Goal: Task Accomplishment & Management: Use online tool/utility

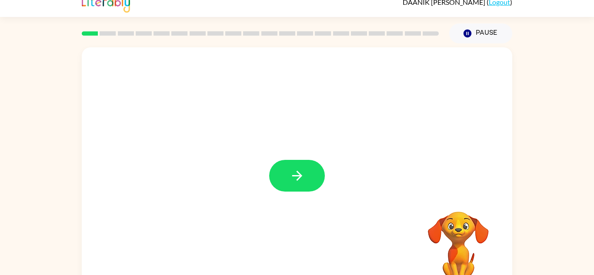
scroll to position [30, 0]
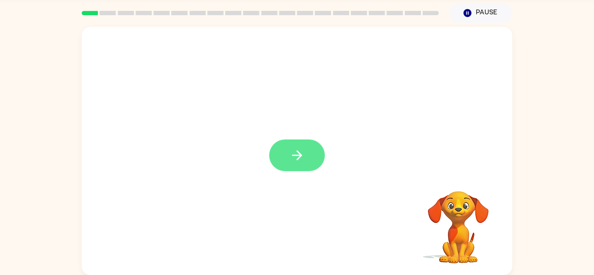
click at [301, 145] on button "button" at bounding box center [297, 156] width 56 height 32
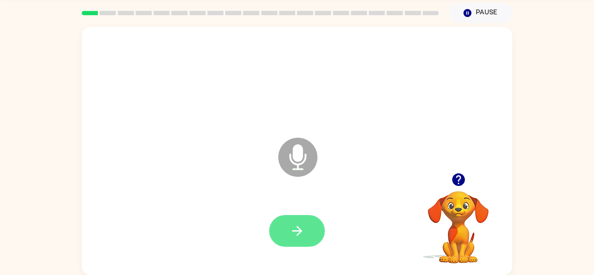
click at [295, 231] on icon "button" at bounding box center [297, 231] width 10 height 10
click at [296, 217] on button "button" at bounding box center [297, 231] width 56 height 32
click at [303, 238] on icon "button" at bounding box center [296, 230] width 15 height 15
click at [302, 234] on icon "button" at bounding box center [296, 230] width 15 height 15
click at [299, 236] on icon "button" at bounding box center [296, 230] width 15 height 15
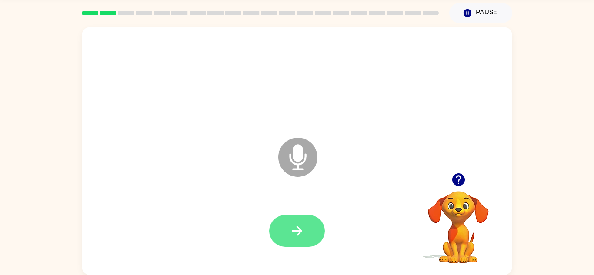
click at [303, 229] on icon "button" at bounding box center [296, 230] width 15 height 15
click at [306, 233] on button "button" at bounding box center [297, 231] width 56 height 32
click at [308, 236] on button "button" at bounding box center [297, 231] width 56 height 32
click at [306, 229] on button "button" at bounding box center [297, 231] width 56 height 32
click at [302, 239] on button "button" at bounding box center [297, 231] width 56 height 32
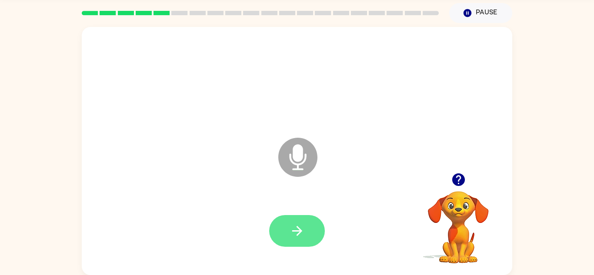
click at [302, 232] on icon "button" at bounding box center [296, 230] width 15 height 15
click at [305, 233] on button "button" at bounding box center [297, 231] width 56 height 32
click at [314, 236] on button "button" at bounding box center [297, 231] width 56 height 32
click at [298, 230] on icon "button" at bounding box center [296, 230] width 15 height 15
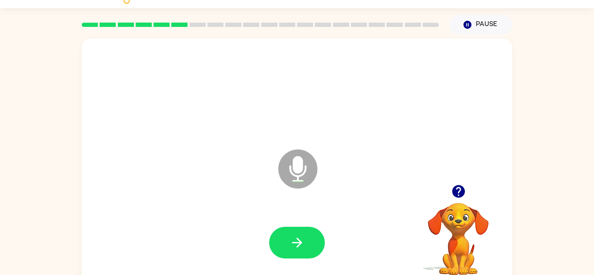
scroll to position [17, 0]
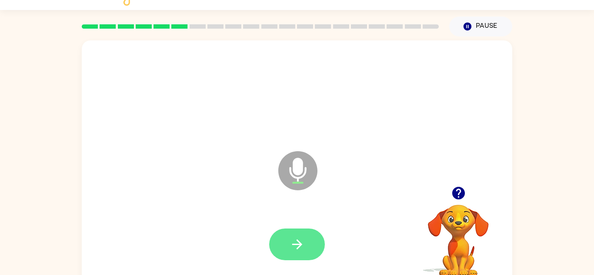
click at [292, 249] on icon "button" at bounding box center [296, 244] width 15 height 15
click at [301, 245] on icon "button" at bounding box center [297, 244] width 10 height 10
click at [296, 255] on button "button" at bounding box center [297, 245] width 56 height 32
click at [306, 240] on button "button" at bounding box center [297, 245] width 56 height 32
click at [308, 249] on button "button" at bounding box center [297, 245] width 56 height 32
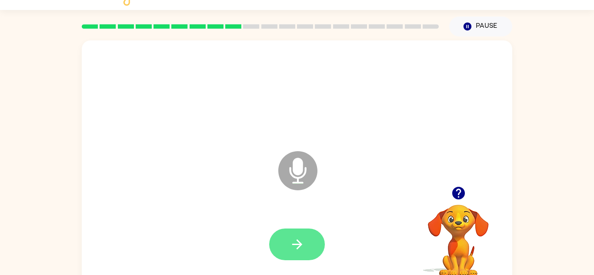
click at [304, 244] on icon "button" at bounding box center [296, 244] width 15 height 15
click at [305, 254] on button "button" at bounding box center [297, 245] width 56 height 32
click at [302, 246] on icon "button" at bounding box center [296, 244] width 15 height 15
click at [300, 235] on button "button" at bounding box center [297, 245] width 56 height 32
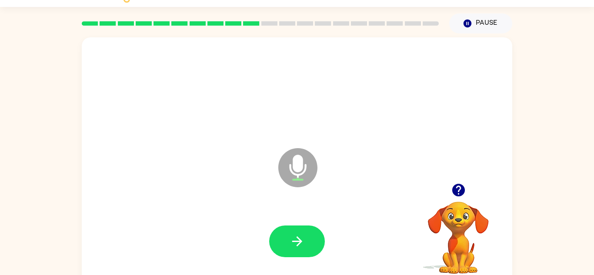
scroll to position [30, 0]
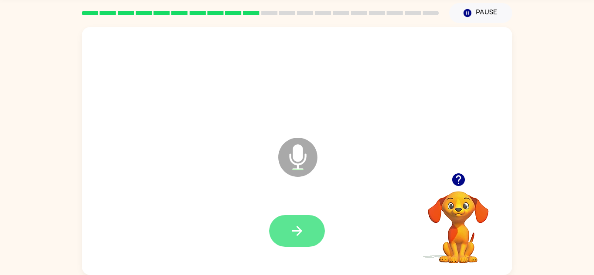
click at [302, 234] on icon "button" at bounding box center [296, 230] width 15 height 15
click at [299, 233] on icon "button" at bounding box center [297, 231] width 10 height 10
click at [298, 240] on button "button" at bounding box center [297, 231] width 56 height 32
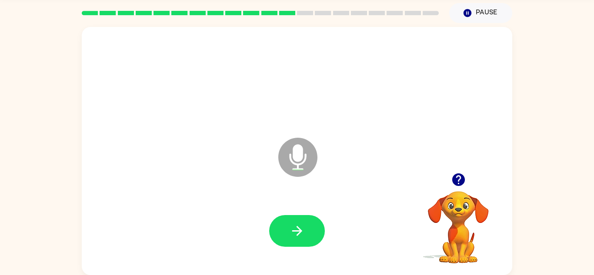
scroll to position [0, 0]
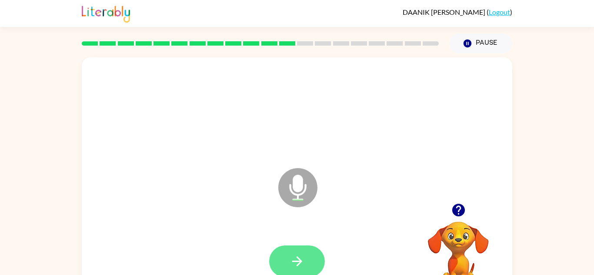
click at [303, 260] on icon "button" at bounding box center [296, 261] width 15 height 15
click at [297, 265] on icon "button" at bounding box center [297, 261] width 10 height 10
click at [306, 261] on button "button" at bounding box center [297, 262] width 56 height 32
click at [306, 260] on button "button" at bounding box center [297, 262] width 56 height 32
click at [293, 263] on icon "button" at bounding box center [296, 261] width 15 height 15
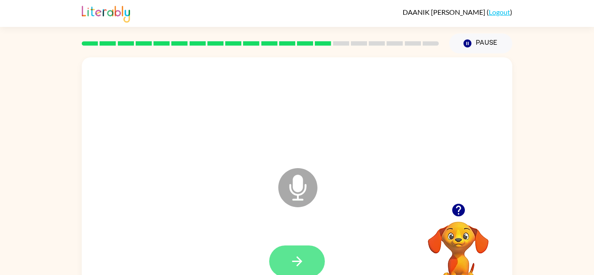
click at [302, 259] on icon "button" at bounding box center [296, 261] width 15 height 15
click at [308, 256] on button "button" at bounding box center [297, 262] width 56 height 32
click at [305, 268] on button "button" at bounding box center [297, 262] width 56 height 32
click at [308, 257] on button "button" at bounding box center [297, 262] width 56 height 32
click at [306, 262] on button "button" at bounding box center [297, 262] width 56 height 32
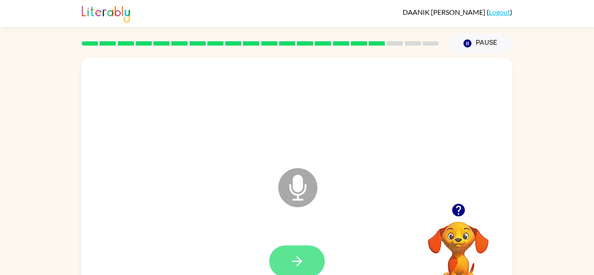
click at [300, 254] on icon "button" at bounding box center [296, 261] width 15 height 15
click at [300, 255] on icon "button" at bounding box center [296, 261] width 15 height 15
click at [307, 257] on button "button" at bounding box center [297, 262] width 56 height 32
click at [317, 266] on button "button" at bounding box center [297, 262] width 56 height 32
click at [303, 272] on button "button" at bounding box center [297, 262] width 56 height 32
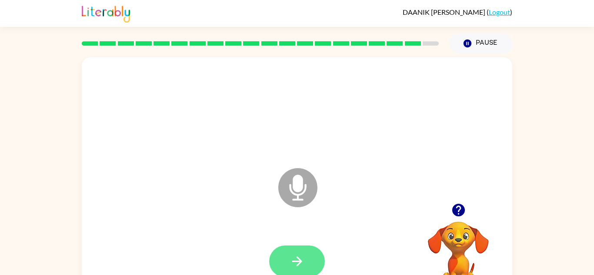
click at [302, 266] on icon "button" at bounding box center [296, 261] width 15 height 15
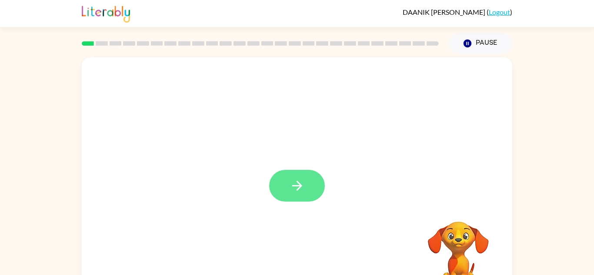
click at [299, 190] on icon "button" at bounding box center [296, 185] width 15 height 15
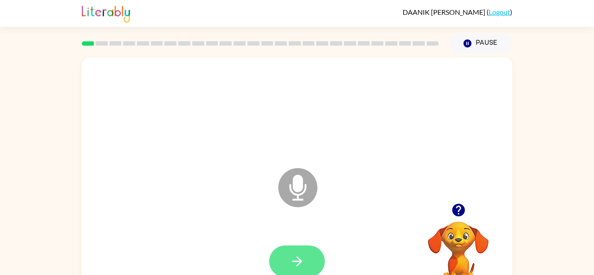
click at [279, 263] on button "button" at bounding box center [297, 262] width 56 height 32
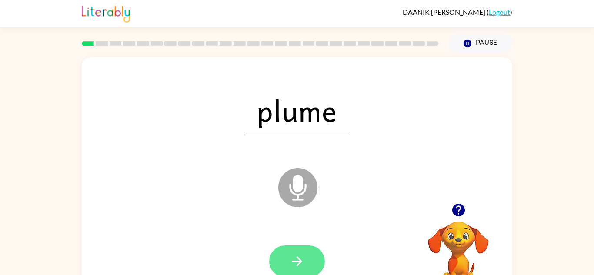
click at [306, 264] on button "button" at bounding box center [297, 262] width 56 height 32
click at [309, 249] on button "button" at bounding box center [297, 262] width 56 height 32
click at [302, 256] on icon "button" at bounding box center [296, 261] width 15 height 15
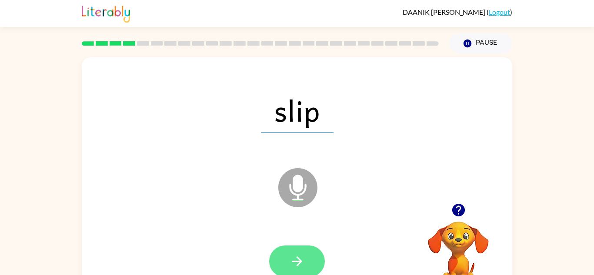
click at [316, 272] on button "button" at bounding box center [297, 262] width 56 height 32
click at [298, 259] on icon "button" at bounding box center [296, 261] width 15 height 15
click at [293, 254] on icon "button" at bounding box center [296, 261] width 15 height 15
click at [302, 265] on icon "button" at bounding box center [296, 261] width 15 height 15
click at [309, 252] on button "button" at bounding box center [297, 262] width 56 height 32
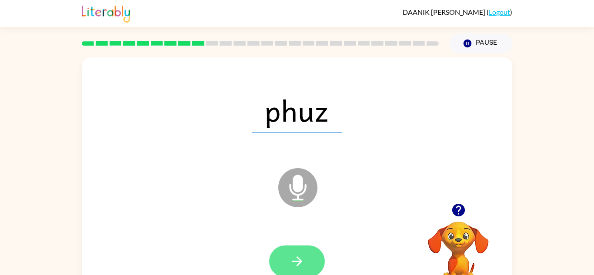
click at [292, 255] on icon "button" at bounding box center [296, 261] width 15 height 15
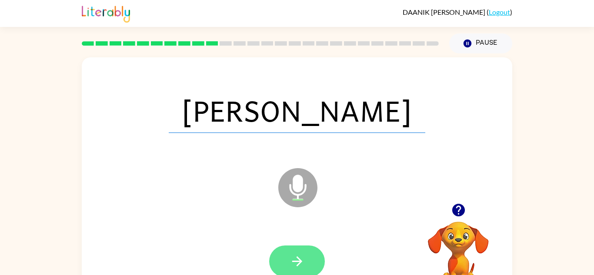
click at [298, 263] on icon "button" at bounding box center [296, 261] width 15 height 15
click at [301, 264] on div at bounding box center [297, 262] width 56 height 32
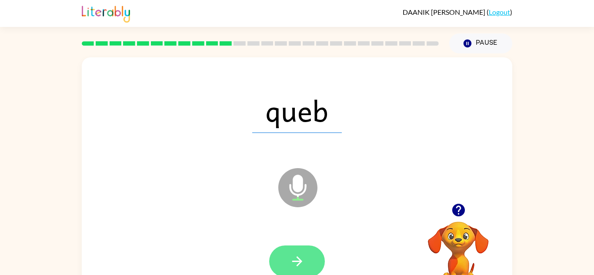
click at [296, 257] on icon "button" at bounding box center [296, 261] width 15 height 15
click at [316, 269] on button "button" at bounding box center [297, 262] width 56 height 32
click at [304, 253] on button "button" at bounding box center [297, 262] width 56 height 32
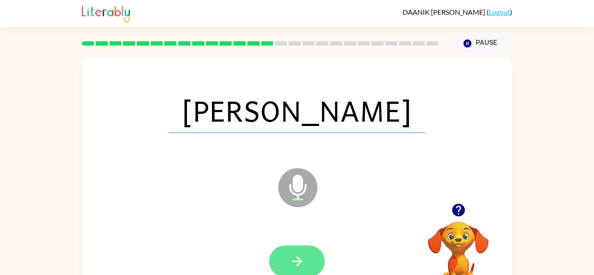
click at [305, 246] on button "button" at bounding box center [297, 262] width 56 height 32
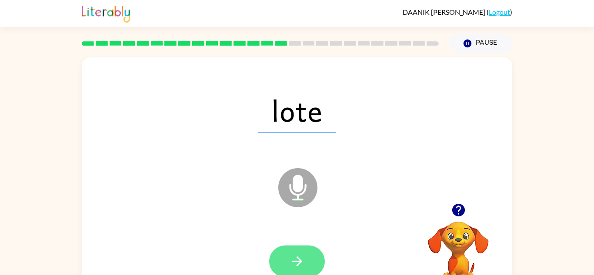
click at [296, 264] on icon "button" at bounding box center [296, 261] width 15 height 15
click at [309, 257] on button "button" at bounding box center [297, 262] width 56 height 32
click at [303, 258] on icon "button" at bounding box center [296, 261] width 15 height 15
click at [299, 259] on icon "button" at bounding box center [297, 261] width 10 height 10
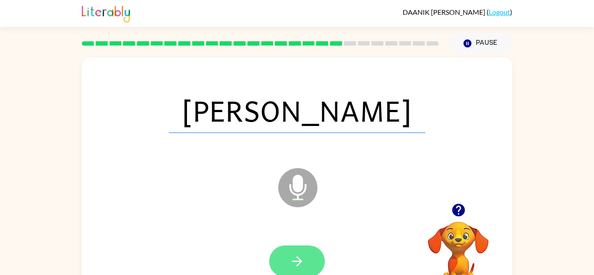
click at [295, 263] on icon "button" at bounding box center [296, 261] width 15 height 15
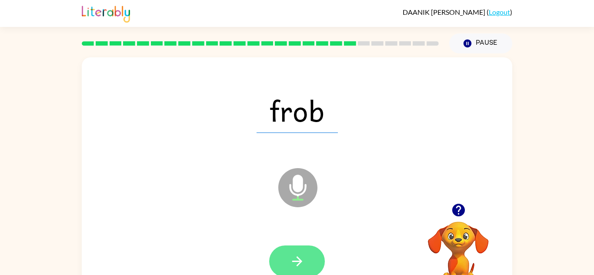
click at [303, 262] on icon "button" at bounding box center [296, 261] width 15 height 15
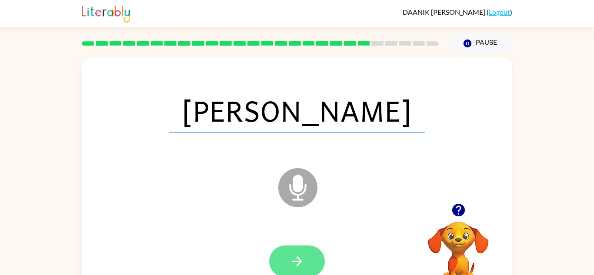
click at [310, 261] on button "button" at bounding box center [297, 262] width 56 height 32
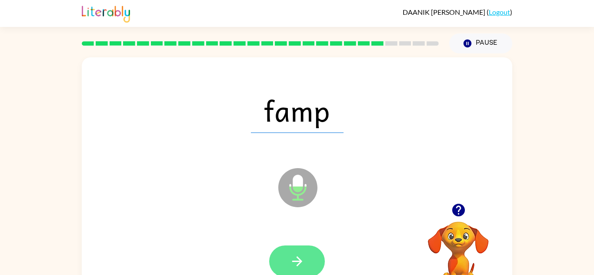
click at [292, 258] on icon "button" at bounding box center [296, 261] width 15 height 15
click at [306, 259] on button "button" at bounding box center [297, 262] width 56 height 32
click at [294, 258] on icon "button" at bounding box center [296, 261] width 15 height 15
click at [296, 255] on icon "button" at bounding box center [296, 261] width 15 height 15
